Goal: Navigation & Orientation: Find specific page/section

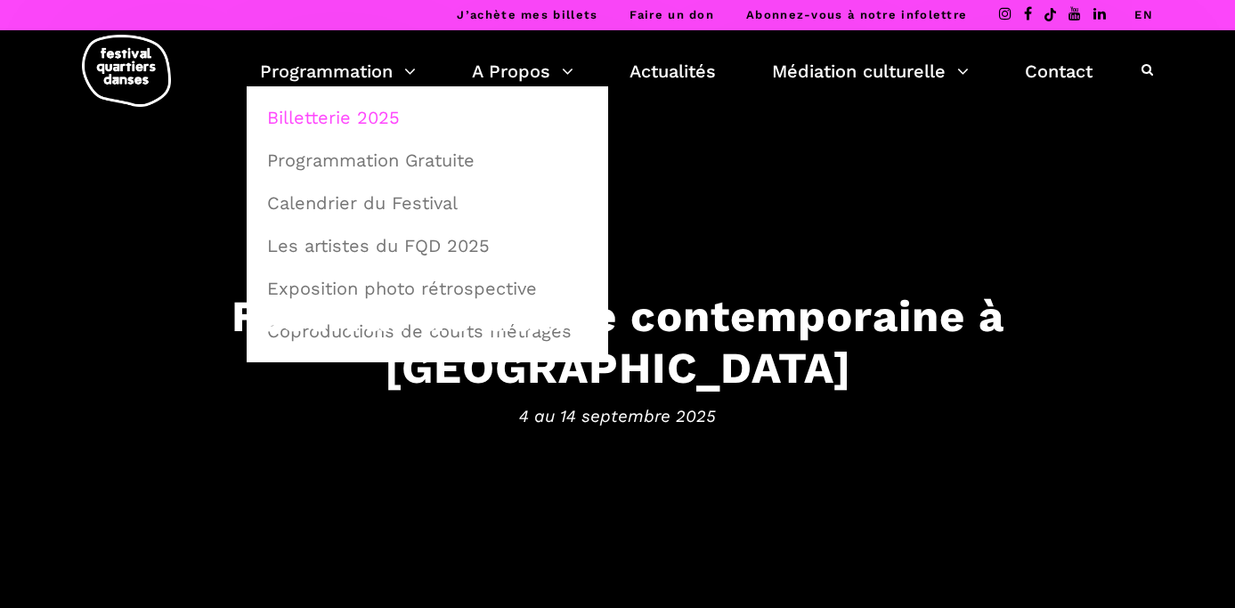
click at [349, 108] on link "Billetterie 2025" at bounding box center [428, 117] width 342 height 41
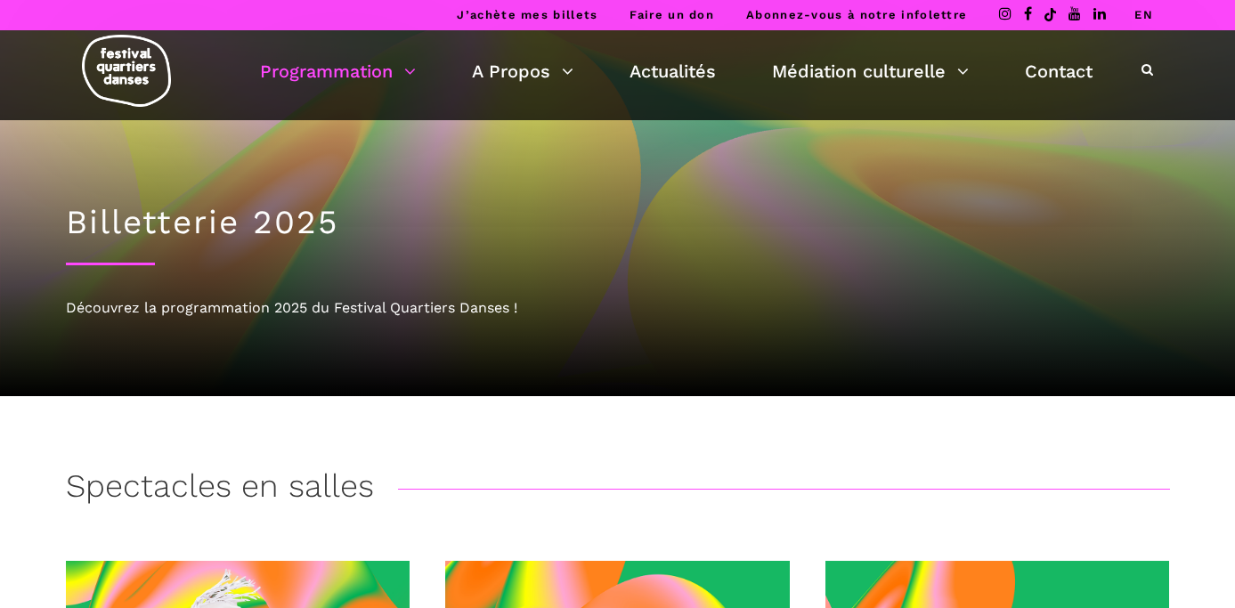
click at [1146, 12] on link "EN" at bounding box center [1144, 14] width 19 height 13
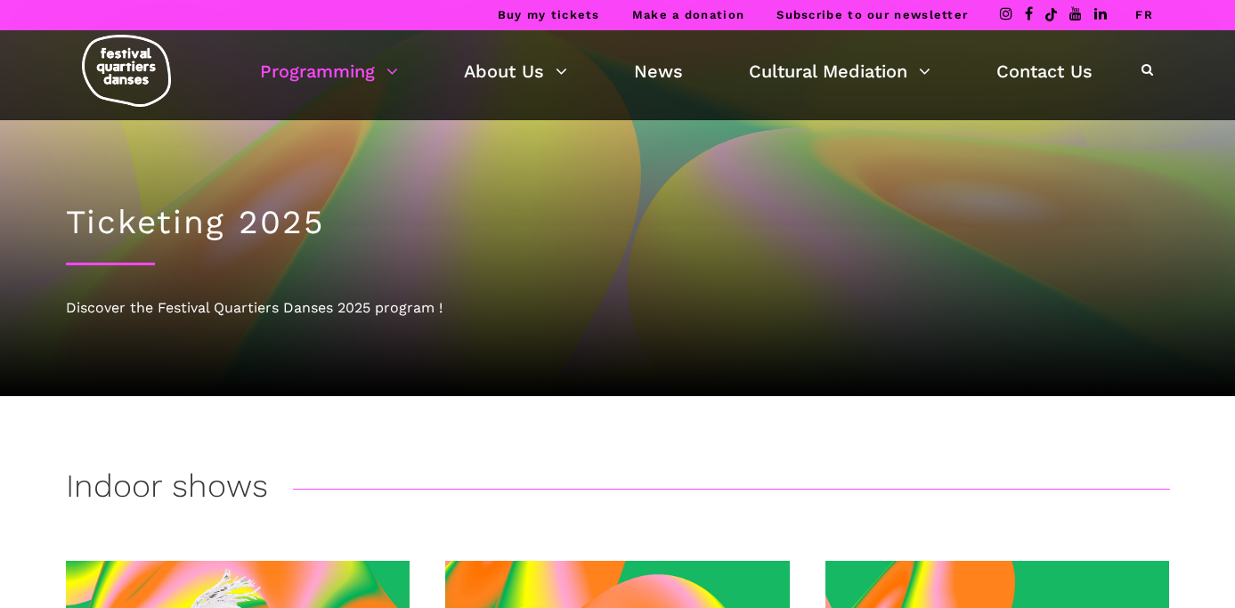
click at [99, 61] on img at bounding box center [126, 71] width 89 height 72
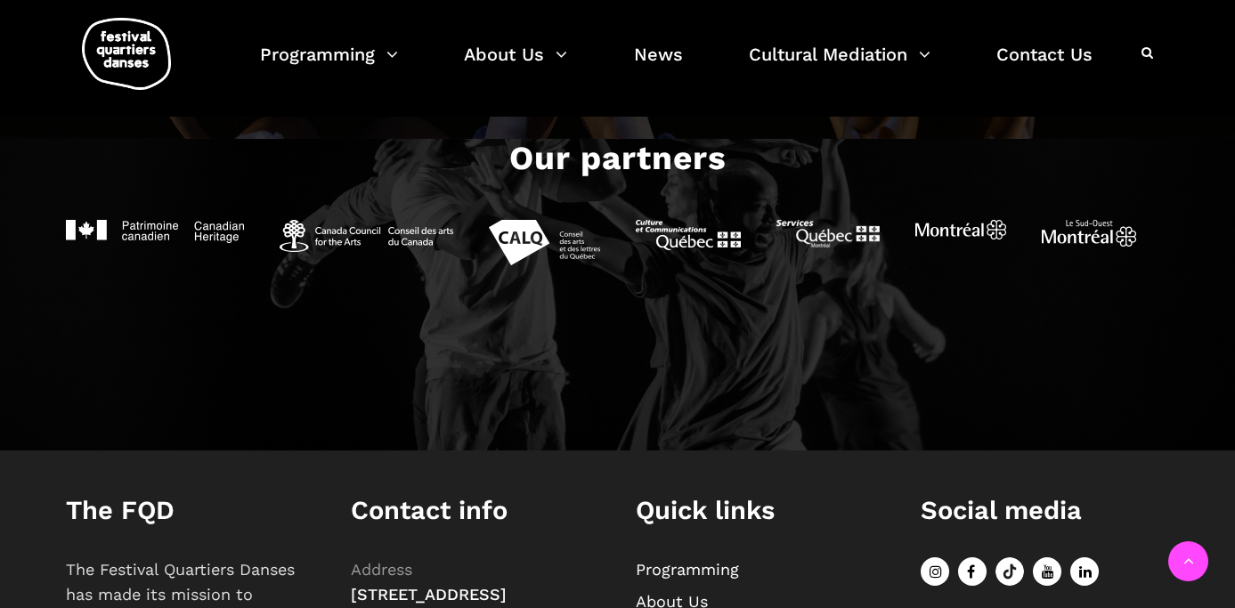
scroll to position [2153, 0]
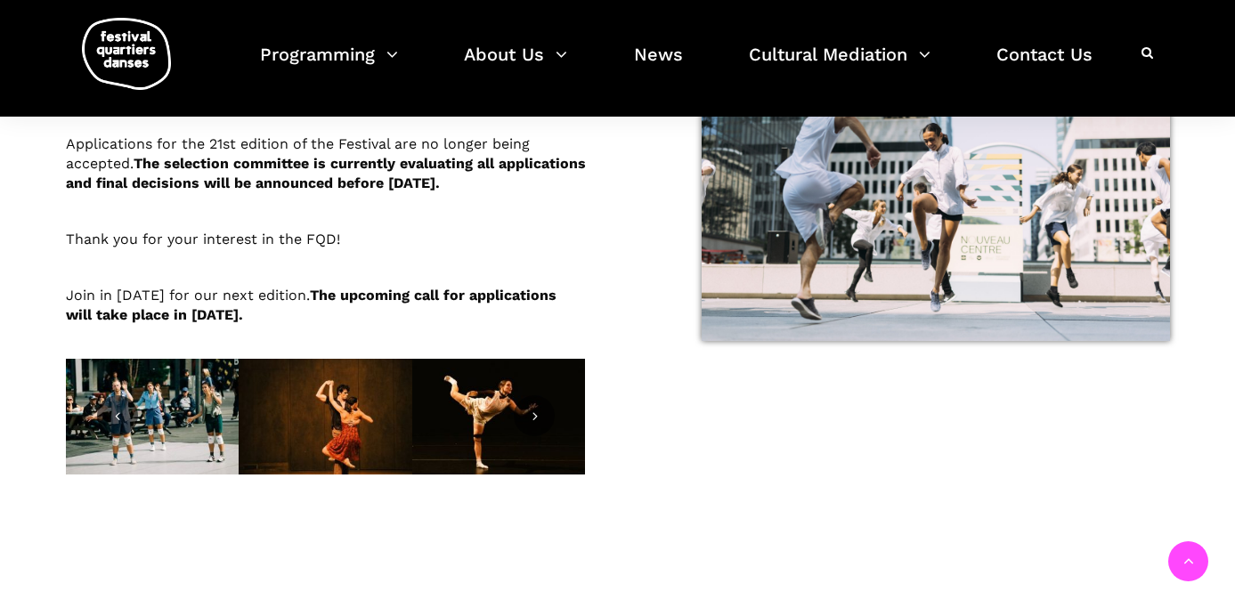
scroll to position [534, 0]
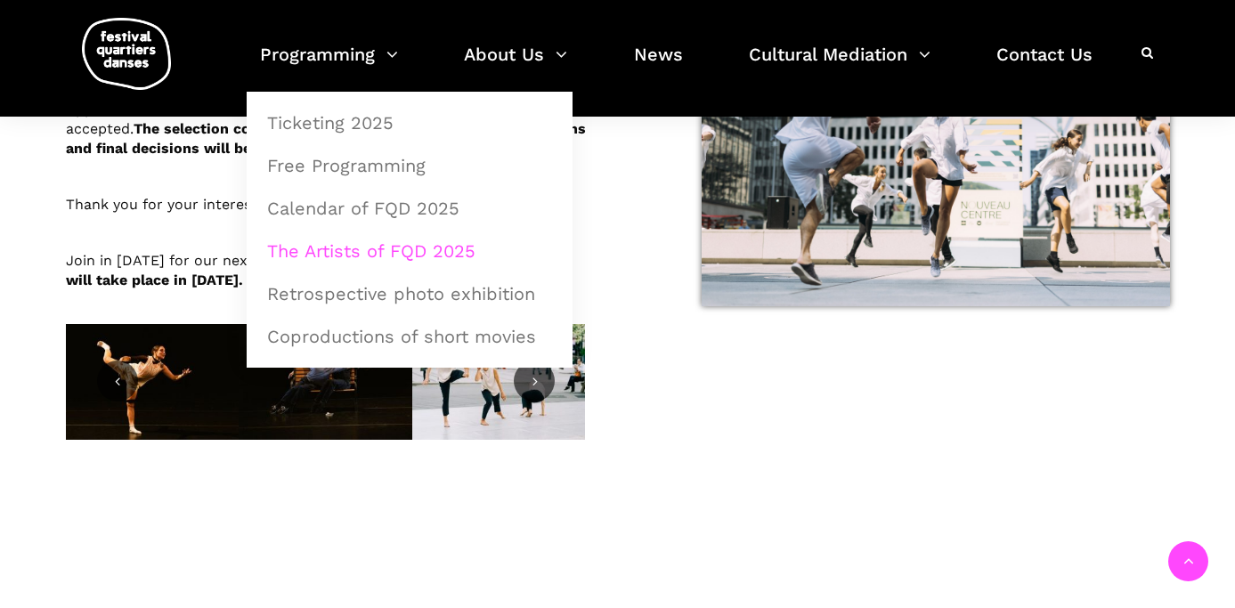
click at [389, 259] on link "The Artists of FQD 2025" at bounding box center [410, 251] width 306 height 41
